Goal: Task Accomplishment & Management: Complete application form

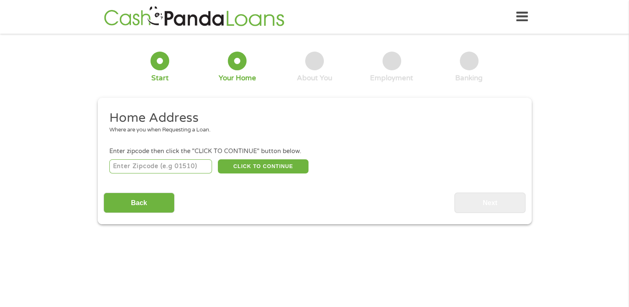
click at [181, 165] on input "number" at bounding box center [160, 166] width 103 height 14
type input "23860"
click at [281, 167] on button "CLICK TO CONTINUE" at bounding box center [263, 166] width 91 height 14
type input "23860"
type input "Hopewell"
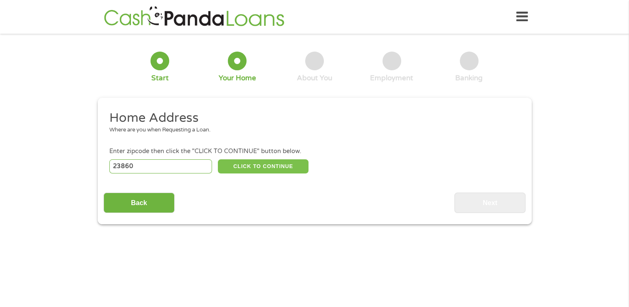
select select "[US_STATE]"
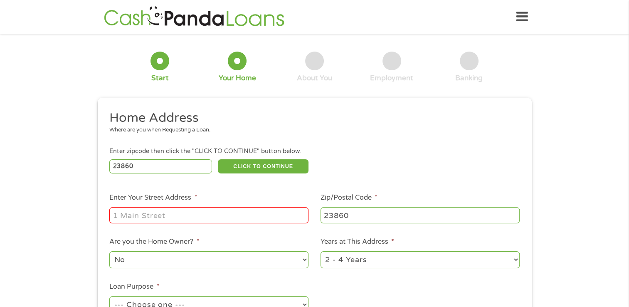
click at [265, 213] on input "Enter Your Street Address *" at bounding box center [208, 215] width 199 height 16
type input "[STREET_ADDRESS]"
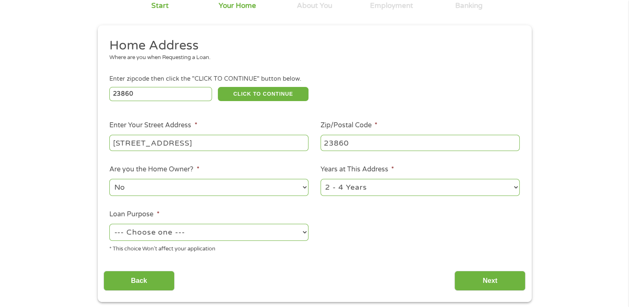
scroll to position [75, 0]
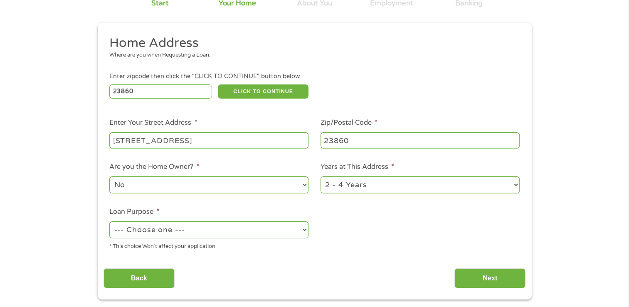
click at [274, 236] on select "--- Choose one --- Pay Bills Debt Consolidation Home Improvement Major Purchase…" at bounding box center [208, 229] width 199 height 17
select select "other"
click at [109, 222] on select "--- Choose one --- Pay Bills Debt Consolidation Home Improvement Major Purchase…" at bounding box center [208, 229] width 199 height 17
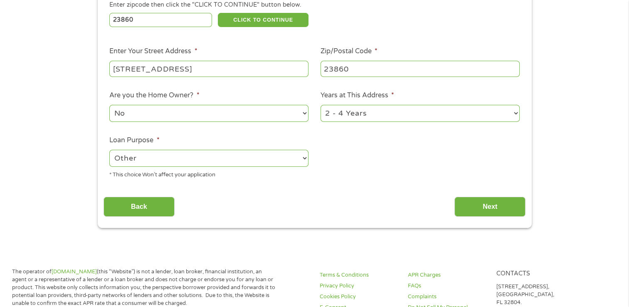
scroll to position [147, 0]
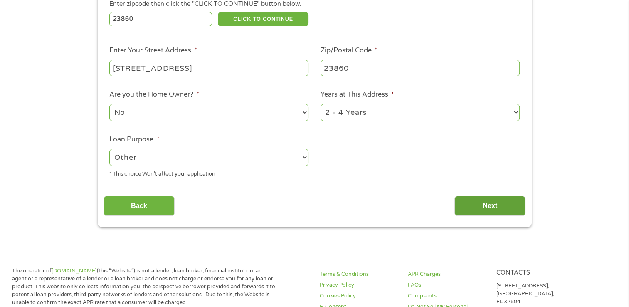
click at [499, 209] on input "Next" at bounding box center [489, 206] width 71 height 20
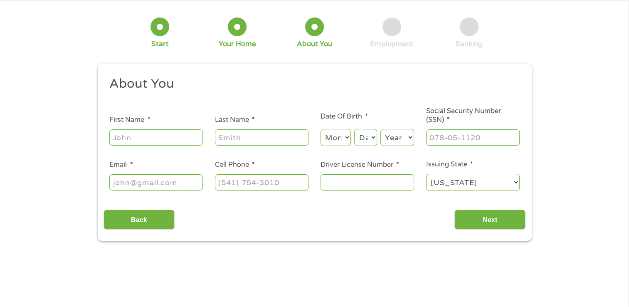
scroll to position [0, 0]
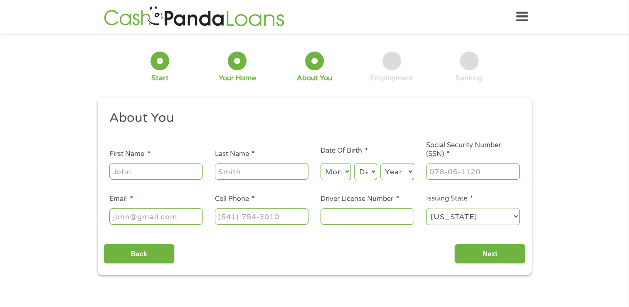
click at [182, 170] on input "First Name *" at bounding box center [155, 171] width 93 height 16
type input "[PERSON_NAME]"
select select "3"
select select "8"
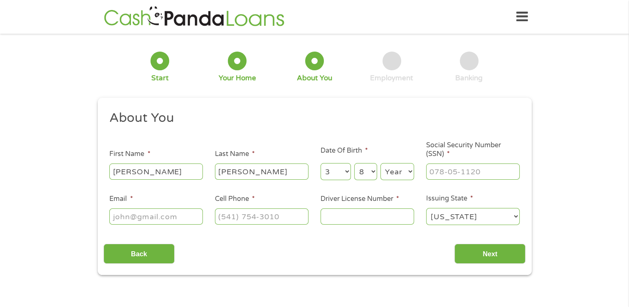
select select "1973"
type input "[EMAIL_ADDRESS][DOMAIN_NAME]"
type input "[PHONE_NUMBER]"
click at [447, 174] on input "Social Security Number (SSN) *" at bounding box center [472, 171] width 93 height 16
type input "224-17-0481"
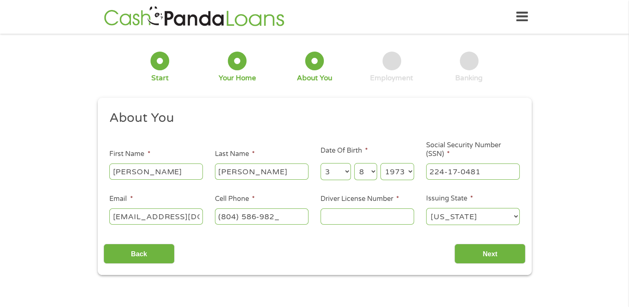
type input "[PHONE_NUMBER]"
type input "T69812171"
click at [484, 261] on input "Next" at bounding box center [489, 253] width 71 height 20
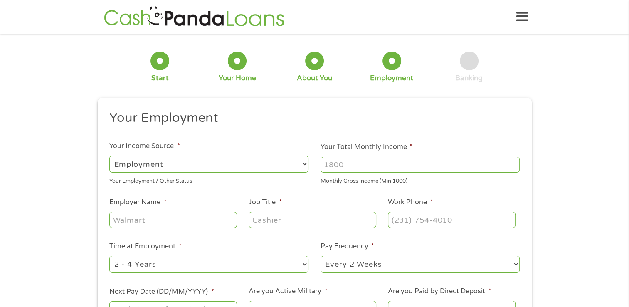
click at [284, 162] on select "--- Choose one --- Employment [DEMOGRAPHIC_DATA] Benefits" at bounding box center [208, 163] width 199 height 17
select select "benefits"
click at [109, 155] on select "--- Choose one --- Employment [DEMOGRAPHIC_DATA] Benefits" at bounding box center [208, 163] width 199 height 17
type input "Other"
type input "[PHONE_NUMBER]"
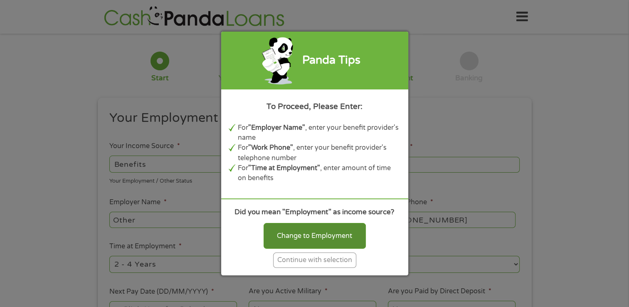
click at [332, 229] on div "Change to Employment" at bounding box center [314, 236] width 102 height 26
select select "fullTime"
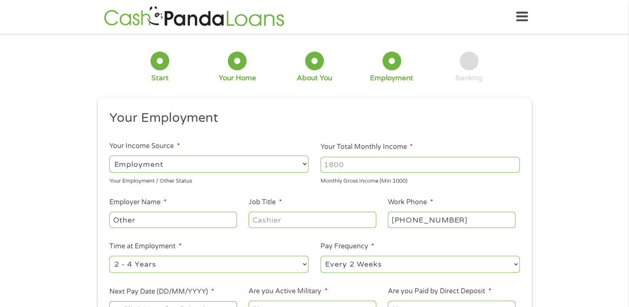
click at [373, 165] on input "Your Total Monthly Income *" at bounding box center [419, 165] width 199 height 16
type input "5200"
type input "Tire Discounters"
type input "warehouse"
click at [243, 269] on select "--- Choose one --- 1 Year or less 1 - 2 Years 2 - 4 Years Over 4 Years" at bounding box center [208, 264] width 199 height 17
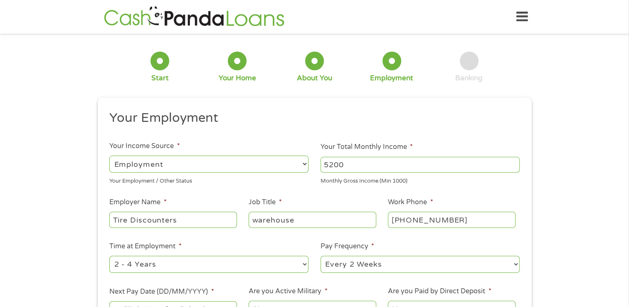
select select "60months"
click at [109, 256] on select "--- Choose one --- 1 Year or less 1 - 2 Years 2 - 4 Years Over 4 Years" at bounding box center [208, 264] width 199 height 17
click at [404, 263] on select "--- Choose one --- Every 2 Weeks Every Week Monthly Semi-Monthly" at bounding box center [419, 264] width 199 height 17
select select "weekly"
click at [320, 256] on select "--- Choose one --- Every 2 Weeks Every Week Monthly Semi-Monthly" at bounding box center [419, 264] width 199 height 17
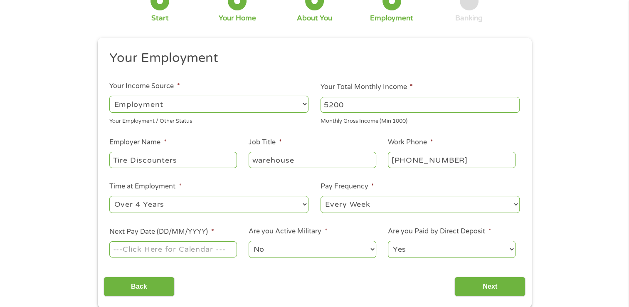
scroll to position [76, 0]
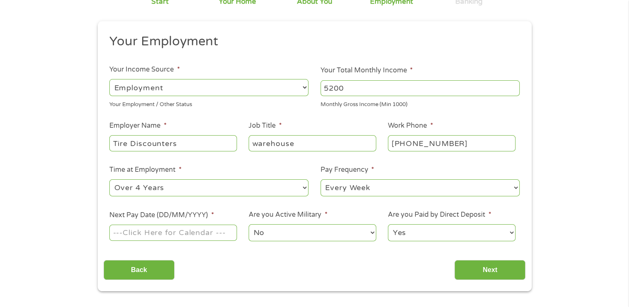
click at [207, 233] on input "Next Pay Date (DD/MM/YYYY) *" at bounding box center [172, 232] width 127 height 16
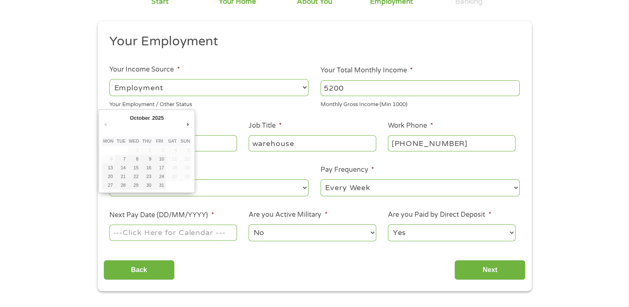
type input "[DATE]"
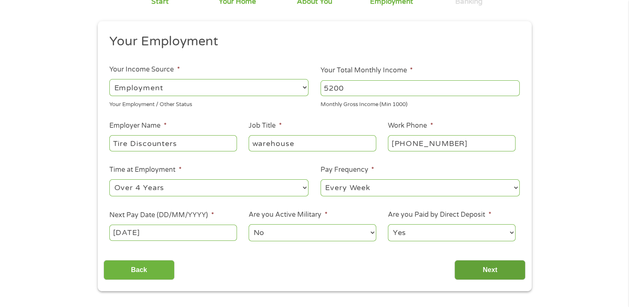
click at [492, 271] on input "Next" at bounding box center [489, 270] width 71 height 20
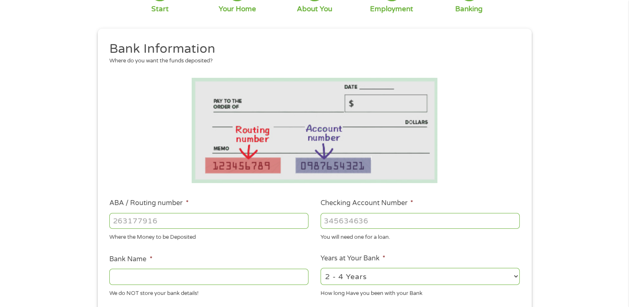
scroll to position [70, 0]
click at [227, 219] on input "ABA / Routing number *" at bounding box center [208, 220] width 199 height 16
type input "103100195"
type input "CENTRAL NATIONAL BANK TRUST"
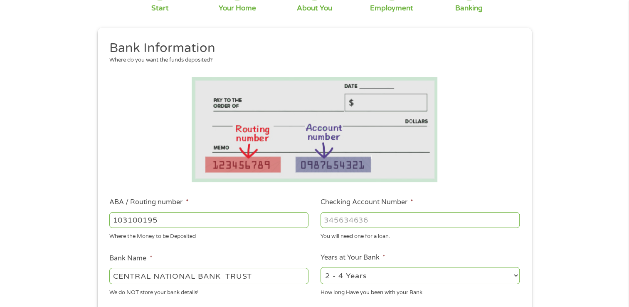
type input "103100195"
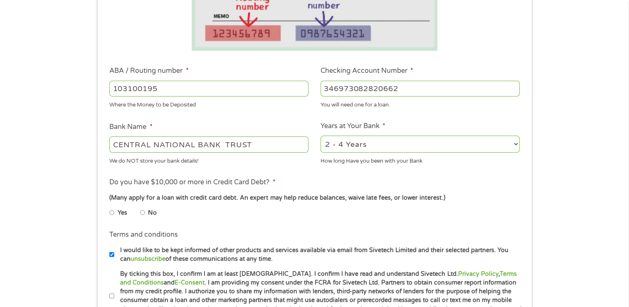
scroll to position [209, 0]
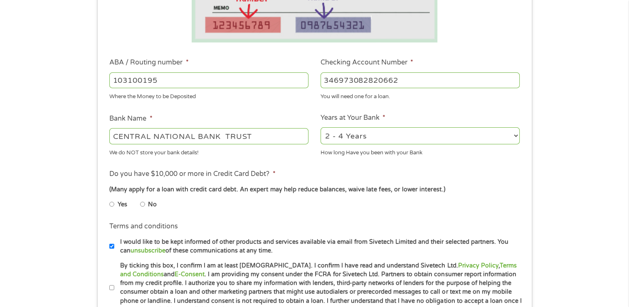
type input "346973082820662"
click at [151, 203] on label "No" at bounding box center [152, 204] width 9 height 9
click at [145, 203] on input "No" at bounding box center [142, 203] width 5 height 13
radio input "true"
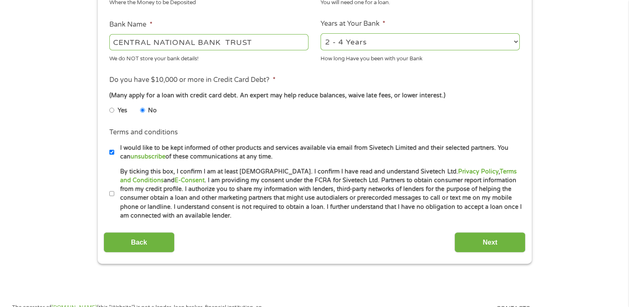
scroll to position [309, 0]
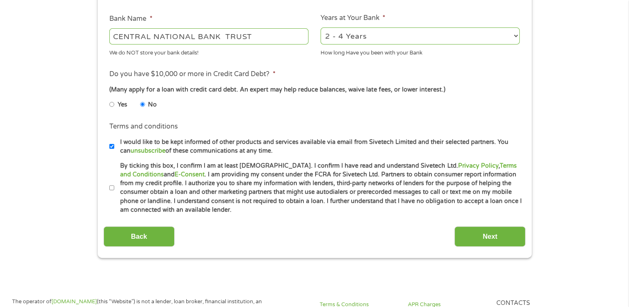
click at [111, 187] on input "By ticking this box, I confirm I am at least [DEMOGRAPHIC_DATA]. I confirm I ha…" at bounding box center [111, 187] width 5 height 13
checkbox input "true"
click at [493, 243] on input "Next" at bounding box center [489, 236] width 71 height 20
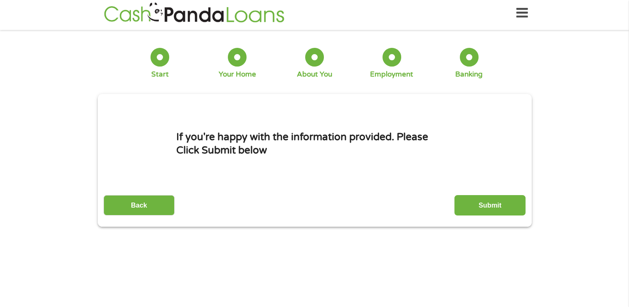
scroll to position [0, 0]
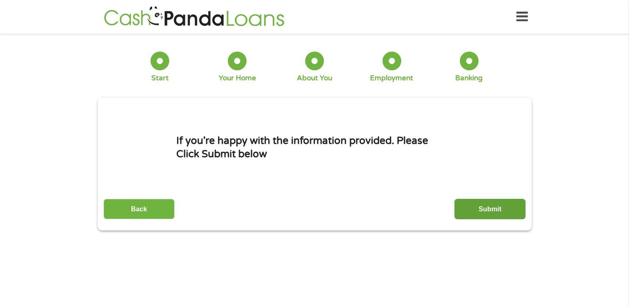
click at [500, 211] on input "Submit" at bounding box center [489, 209] width 71 height 20
